Goal: Use online tool/utility: Utilize a website feature to perform a specific function

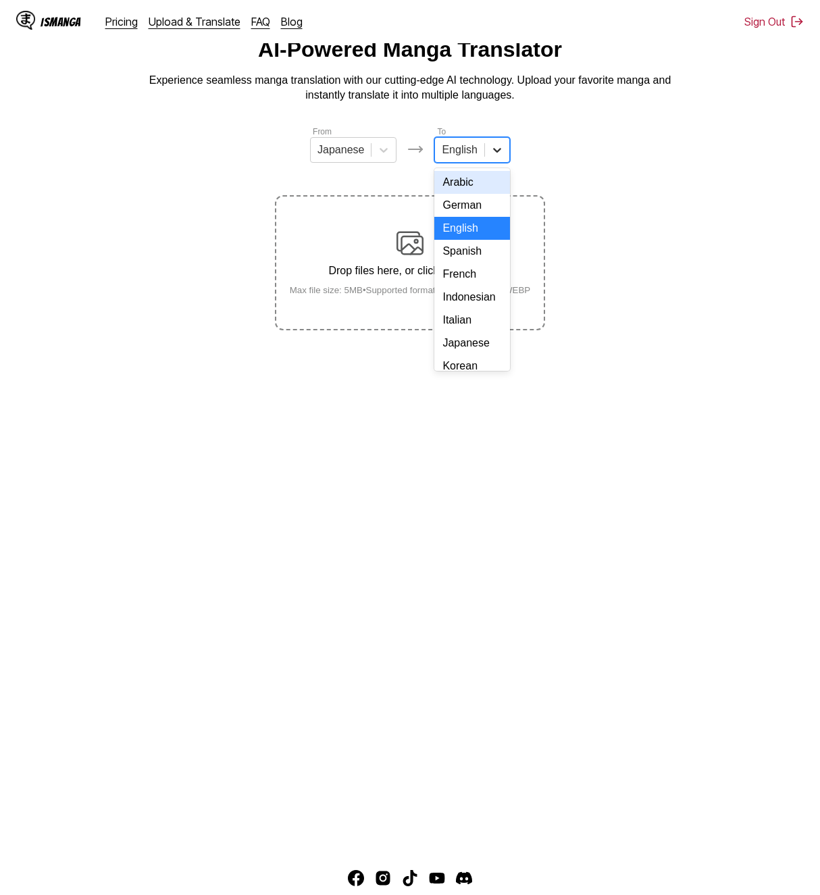
click at [490, 157] on icon at bounding box center [497, 150] width 14 height 14
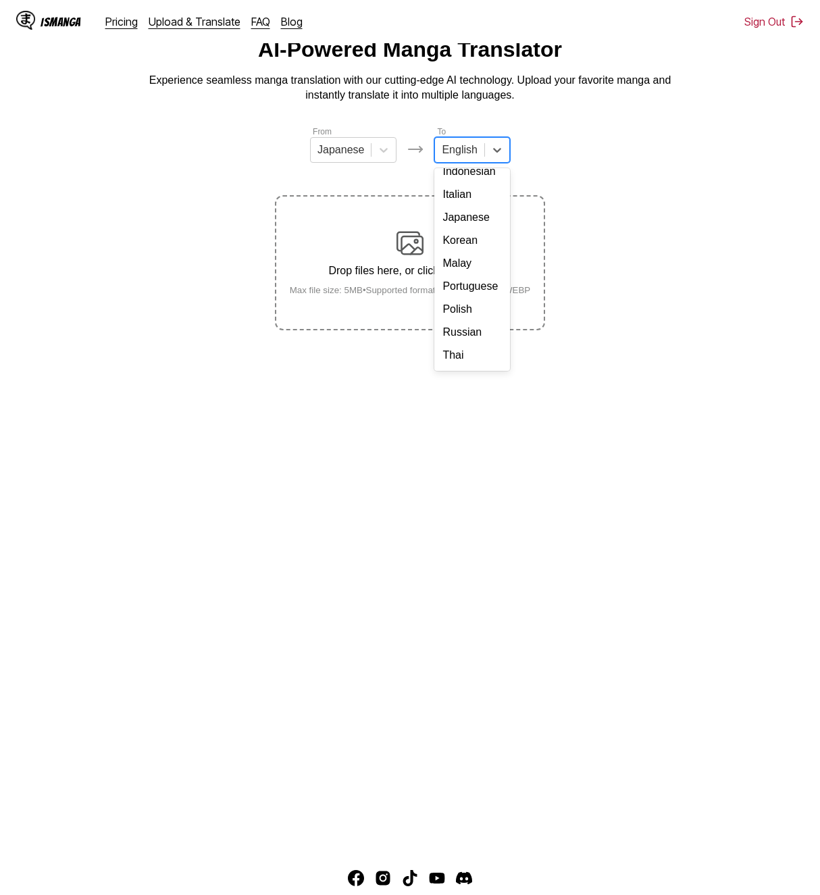
scroll to position [135, 0]
click at [465, 242] on div "Korean" at bounding box center [471, 230] width 75 height 23
click at [701, 224] on section "From Japanese To option Korean, selected. Korean Drop files here, or click to b…" at bounding box center [410, 227] width 798 height 205
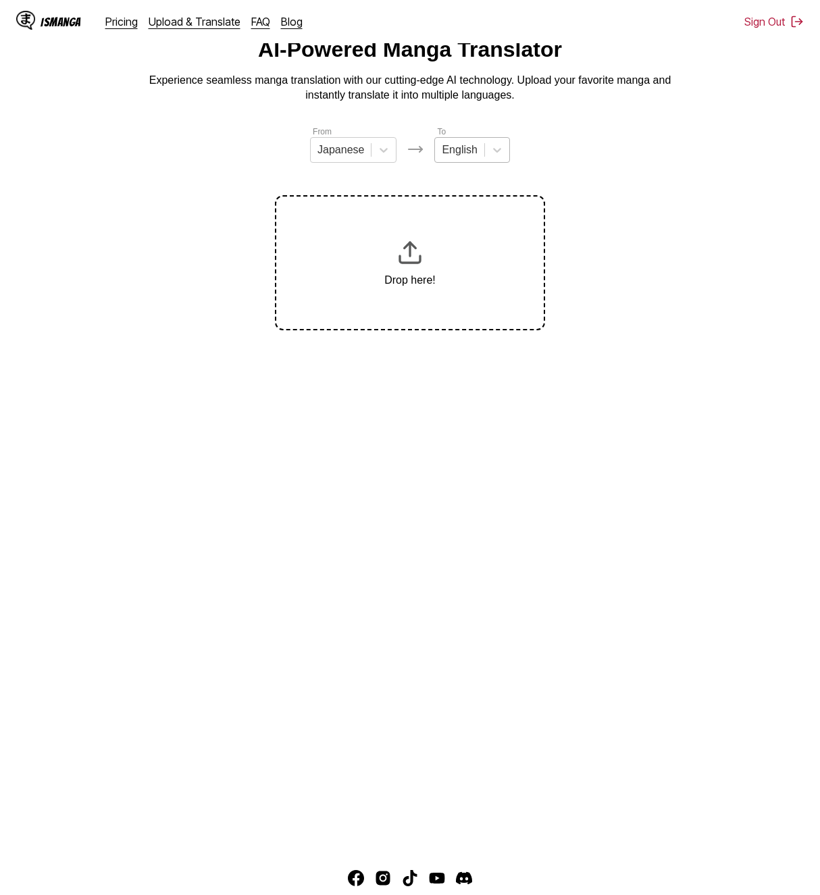
click at [483, 176] on div "From Japanese To English Drop here!" at bounding box center [410, 227] width 270 height 205
click at [471, 157] on div at bounding box center [459, 149] width 35 height 15
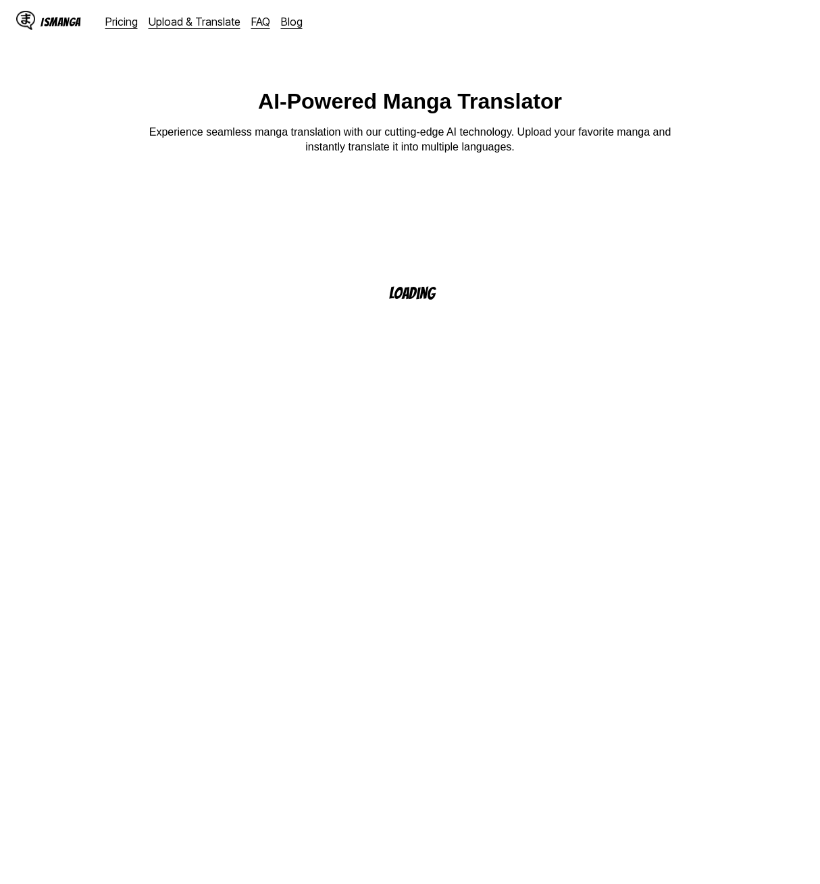
scroll to position [138, 0]
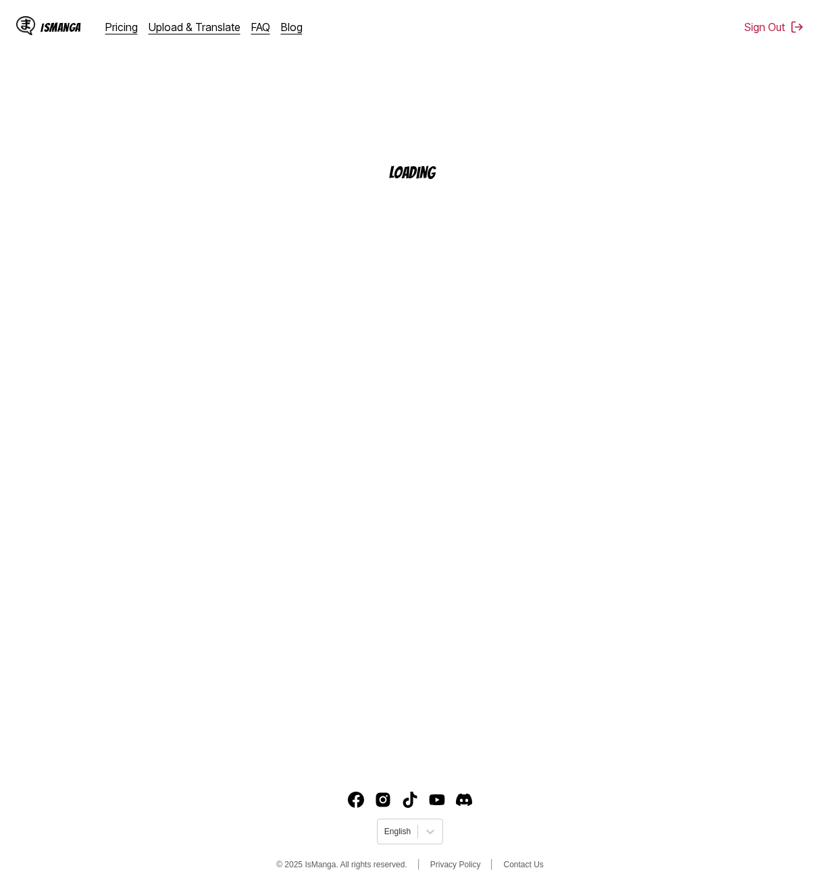
scroll to position [126, 0]
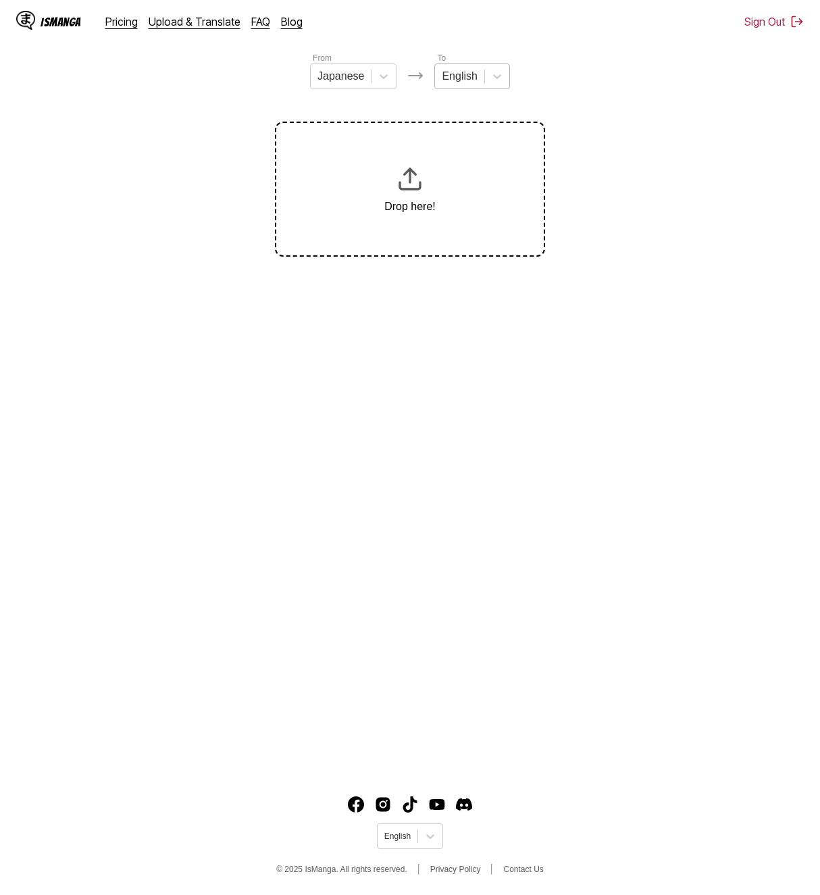
click at [456, 84] on div at bounding box center [459, 76] width 35 height 15
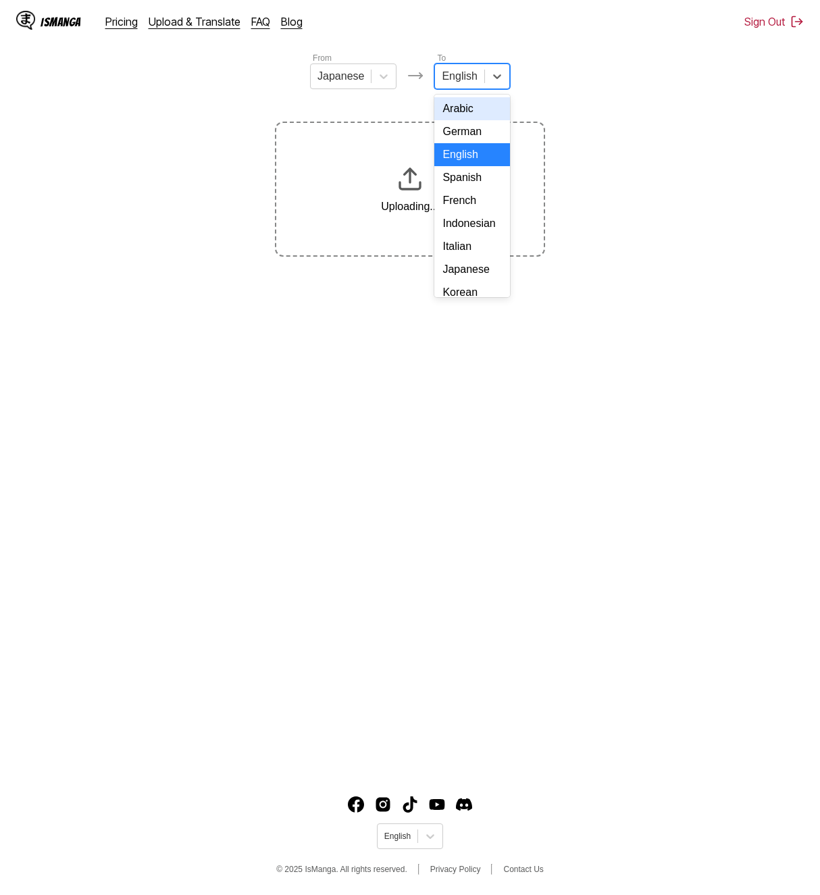
click at [460, 281] on div "Korean" at bounding box center [471, 292] width 75 height 23
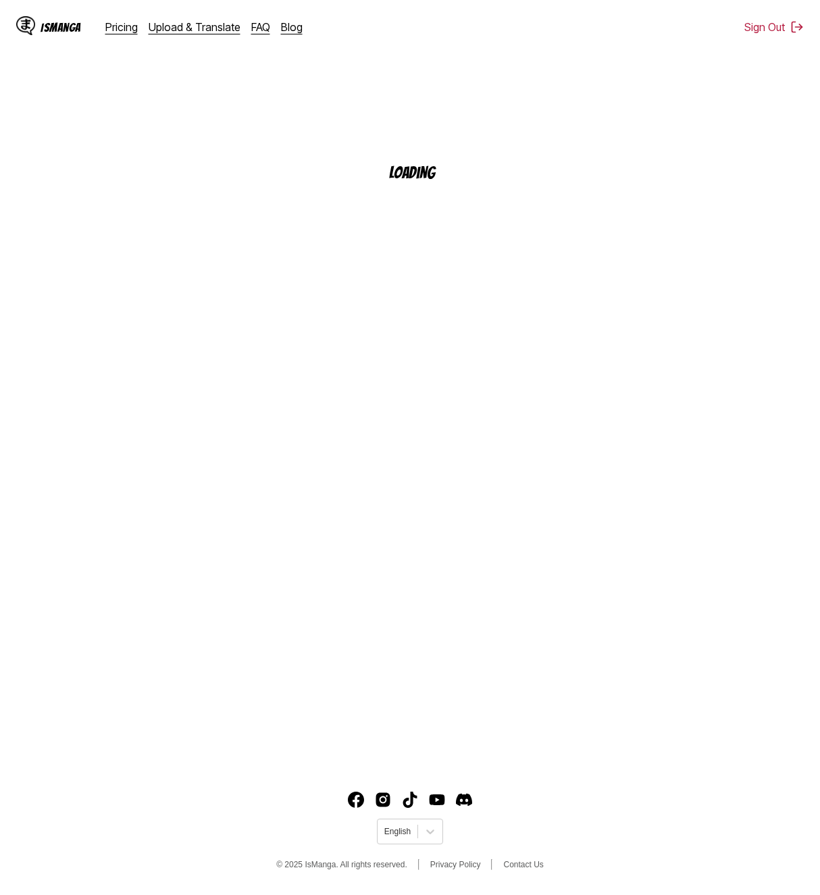
scroll to position [126, 0]
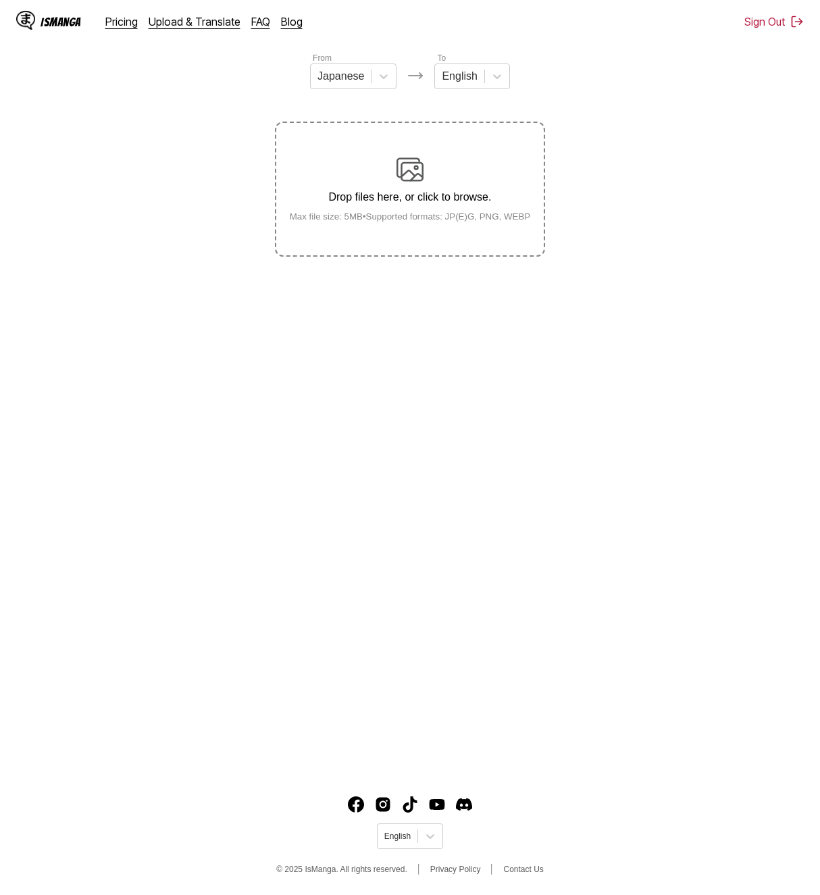
click at [472, 68] on div "To English" at bounding box center [471, 70] width 75 height 38
click at [469, 84] on div at bounding box center [459, 76] width 35 height 15
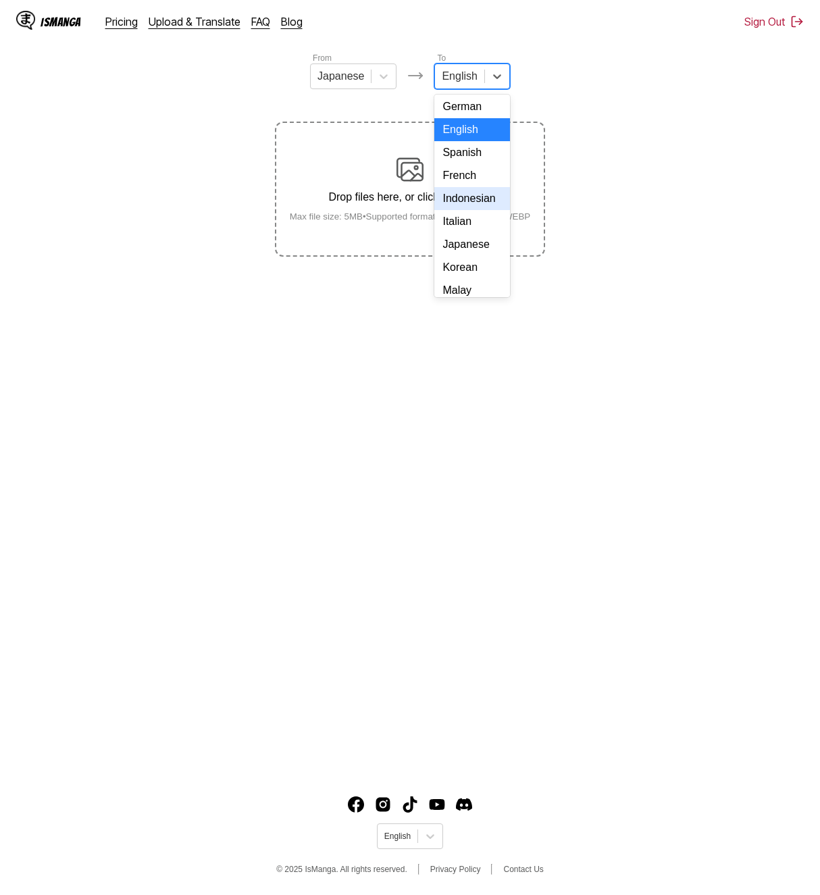
scroll to position [135, 0]
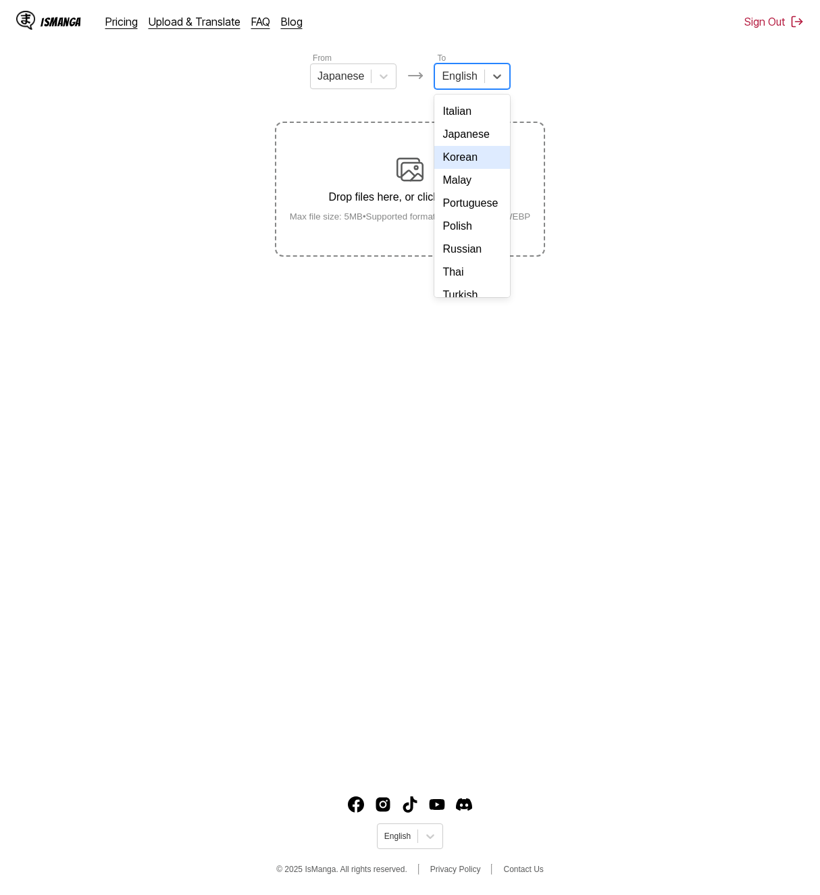
click at [466, 169] on div "Korean" at bounding box center [471, 157] width 75 height 23
